Goal: Task Accomplishment & Management: Manage account settings

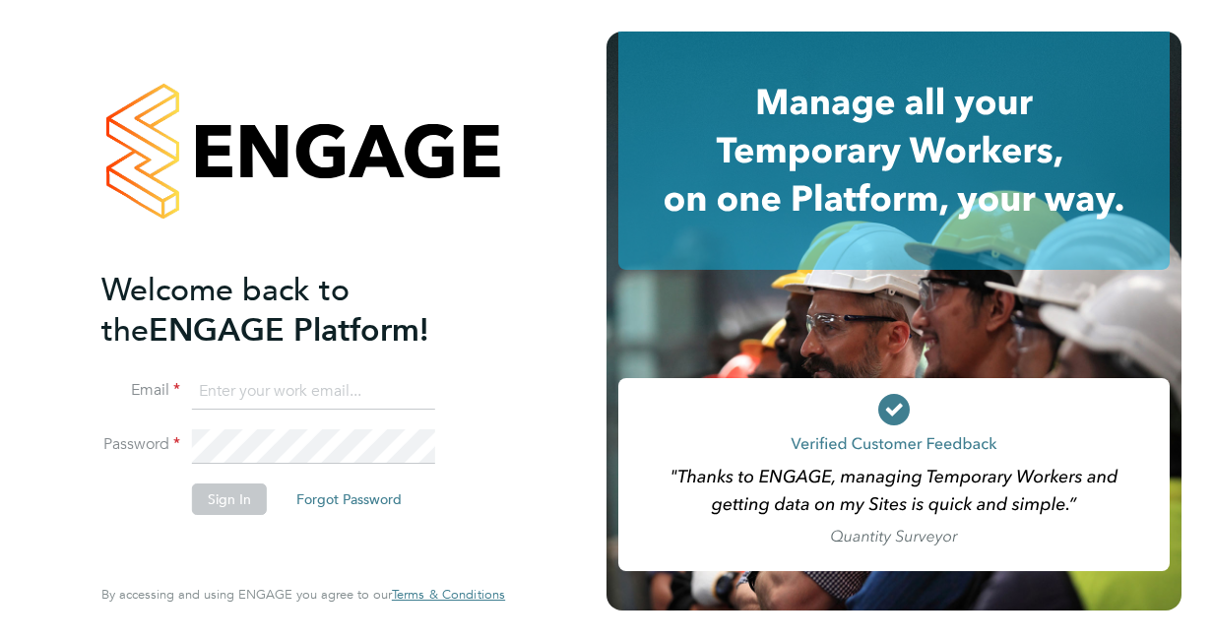
click at [199, 389] on input at bounding box center [313, 391] width 243 height 35
type input "[PERSON_NAME][EMAIL_ADDRESS][DOMAIN_NAME]"
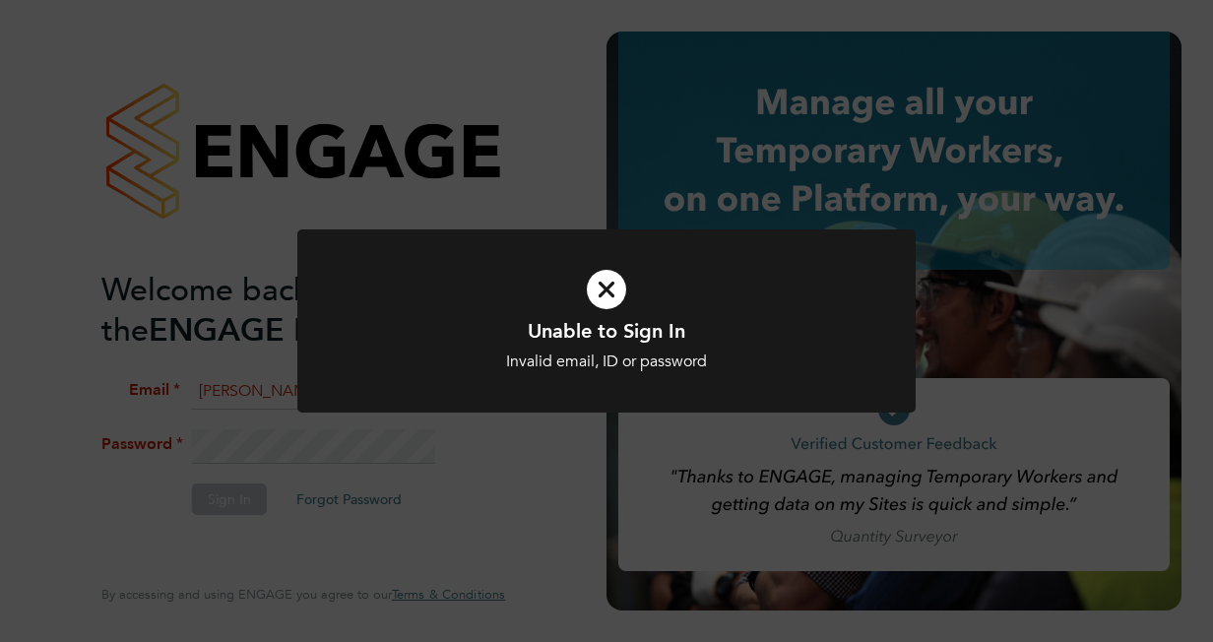
click at [744, 349] on div "Unable to Sign In Invalid email, ID or password Cancel Okay" at bounding box center [607, 345] width 512 height 54
click at [617, 290] on icon at bounding box center [607, 289] width 512 height 77
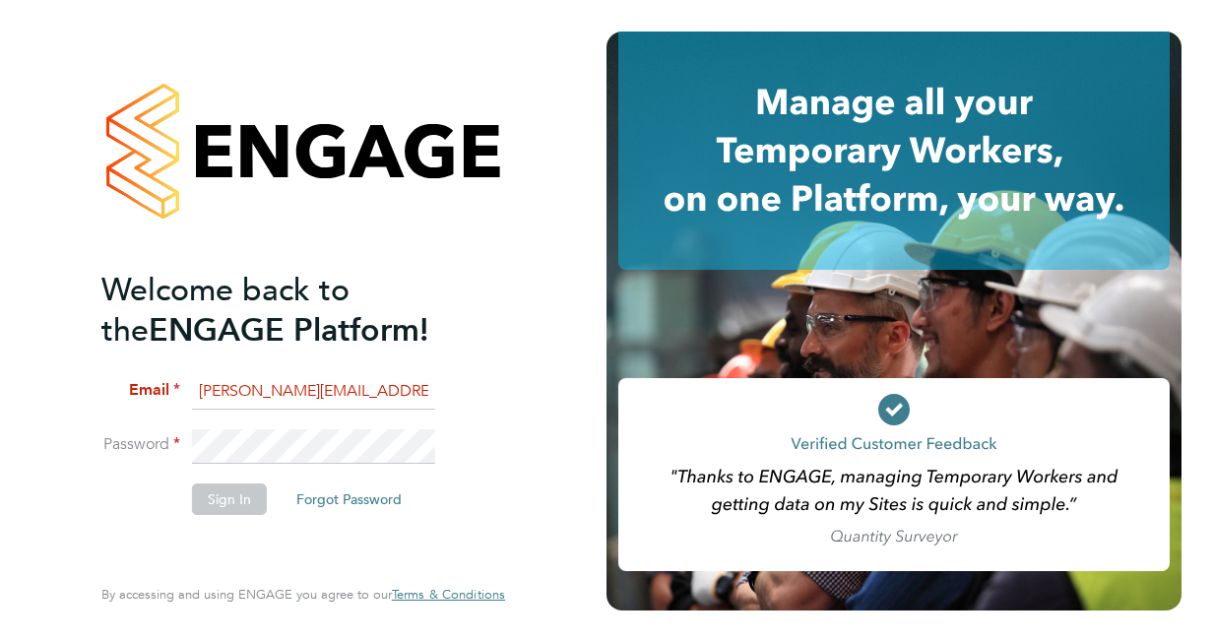
click at [333, 509] on button "Forgot Password" at bounding box center [349, 500] width 137 height 32
click at [230, 400] on input at bounding box center [313, 391] width 243 height 35
paste input "[PERSON_NAME][EMAIL_ADDRESS][DOMAIN_NAME]"
type input "[PERSON_NAME][EMAIL_ADDRESS][DOMAIN_NAME]"
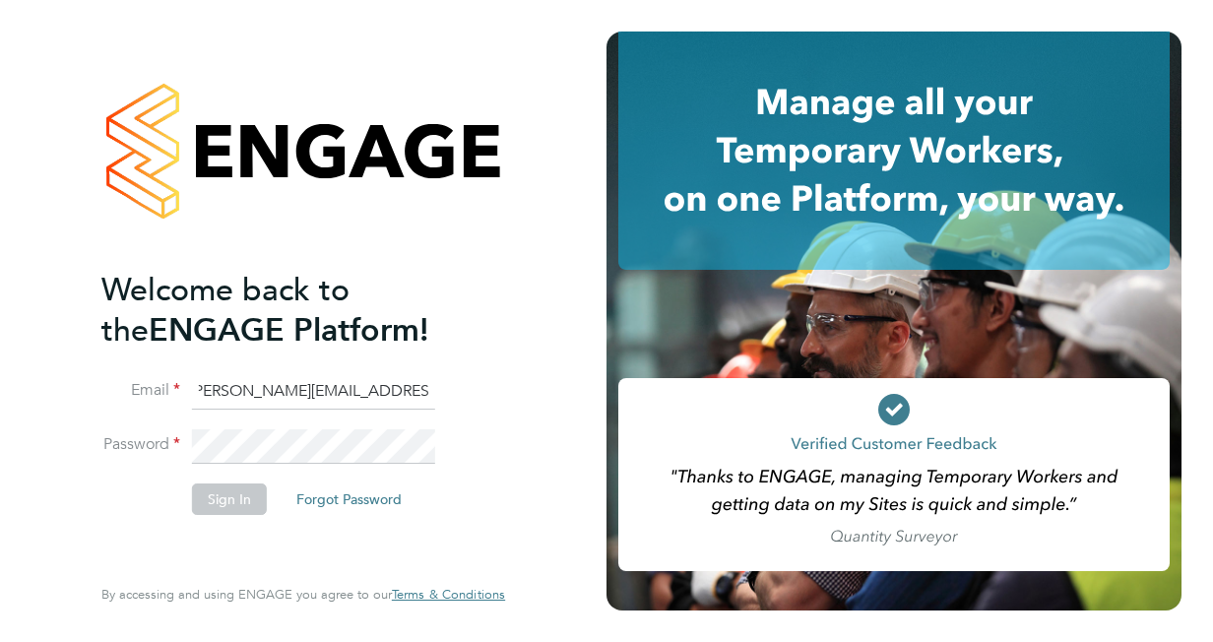
scroll to position [0, 0]
